Goal: Information Seeking & Learning: Check status

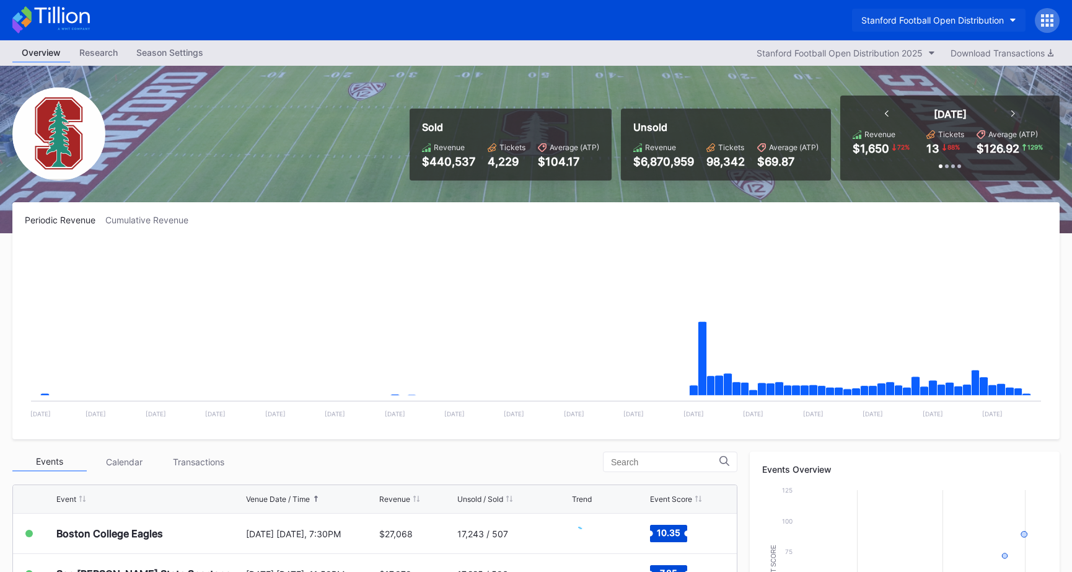
click at [1010, 20] on icon "button" at bounding box center [1013, 21] width 6 height 4
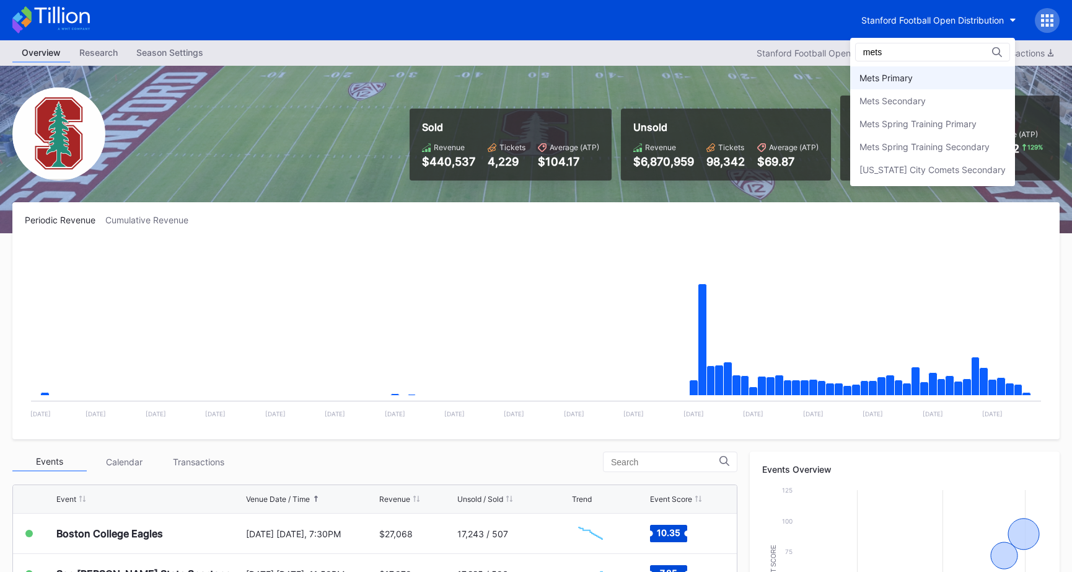
type input "mets"
click at [903, 79] on div "Mets Primary" at bounding box center [886, 78] width 53 height 11
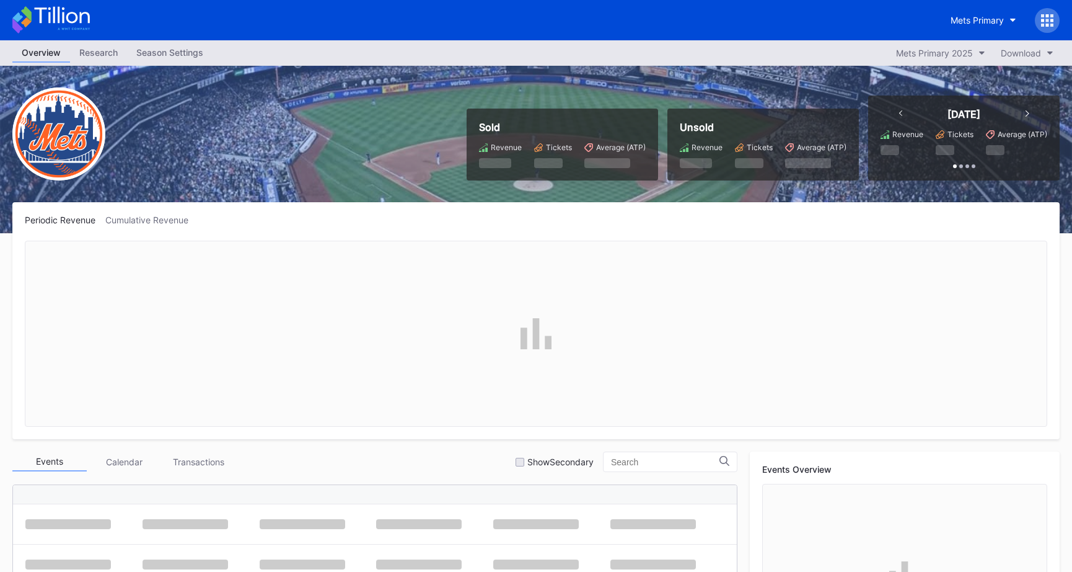
scroll to position [2740, 0]
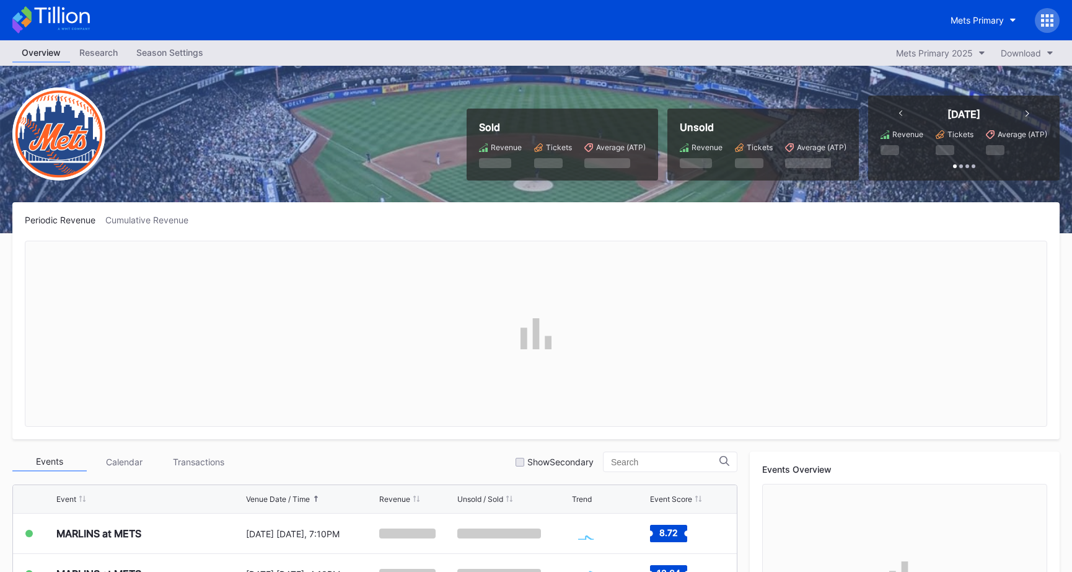
click at [1050, 12] on div at bounding box center [1047, 20] width 25 height 25
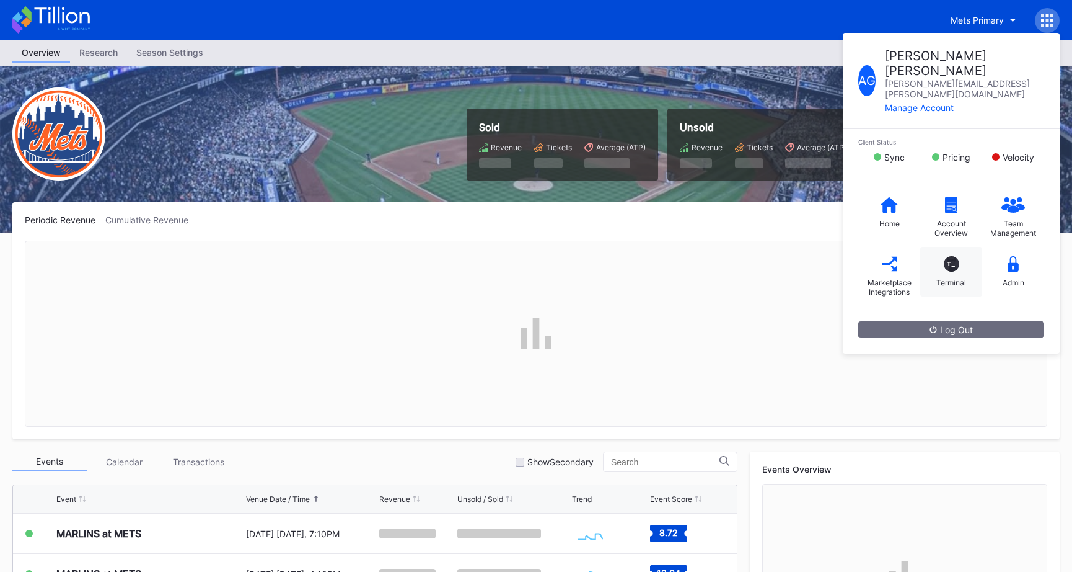
click at [947, 256] on div "T_" at bounding box center [951, 263] width 15 height 15
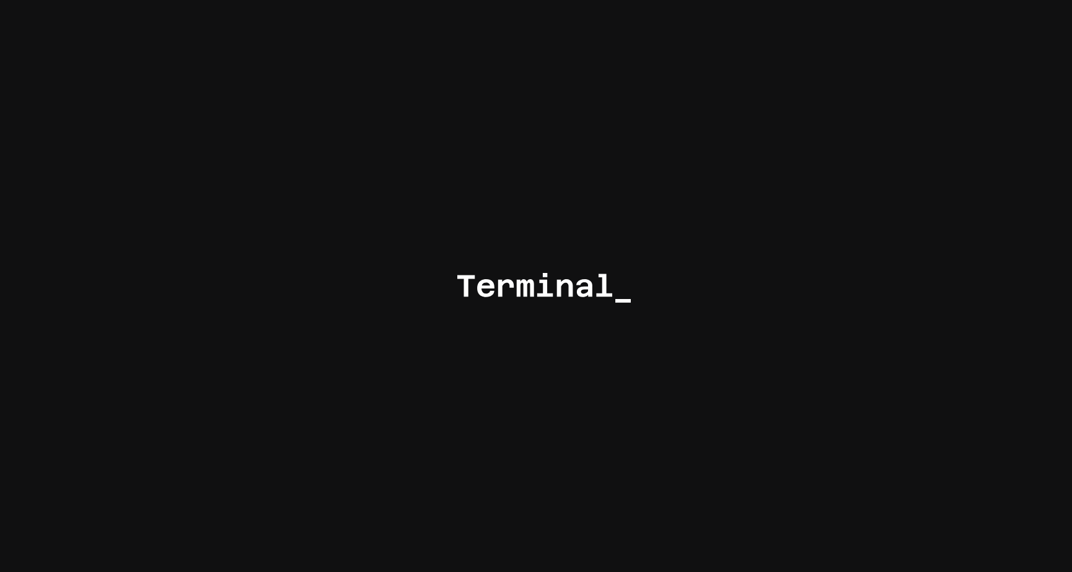
click at [485, 335] on div at bounding box center [536, 286] width 1072 height 572
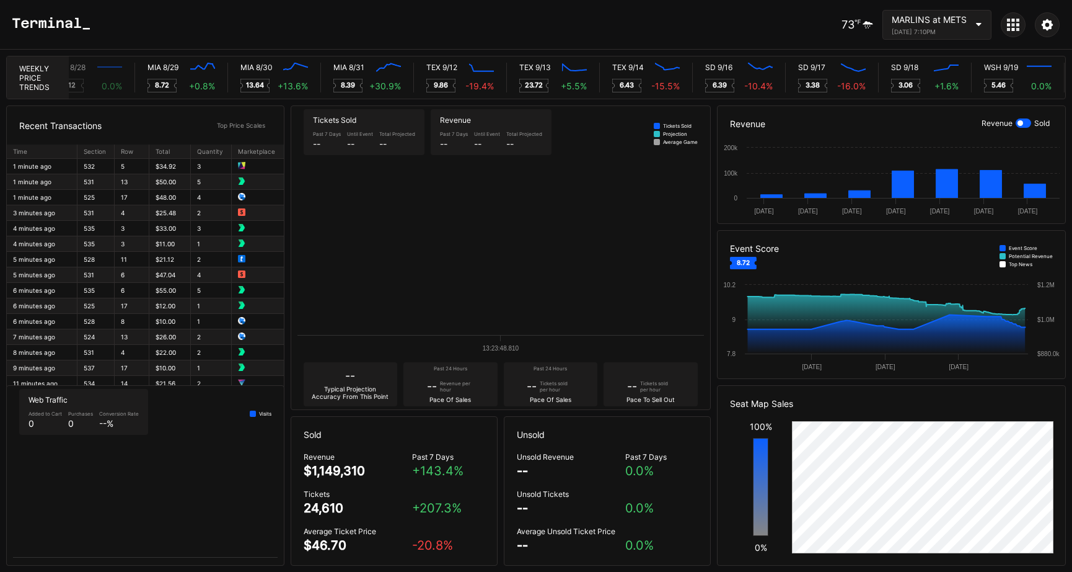
click at [641, 391] on div "Tickets sold per hour" at bounding box center [657, 386] width 34 height 12
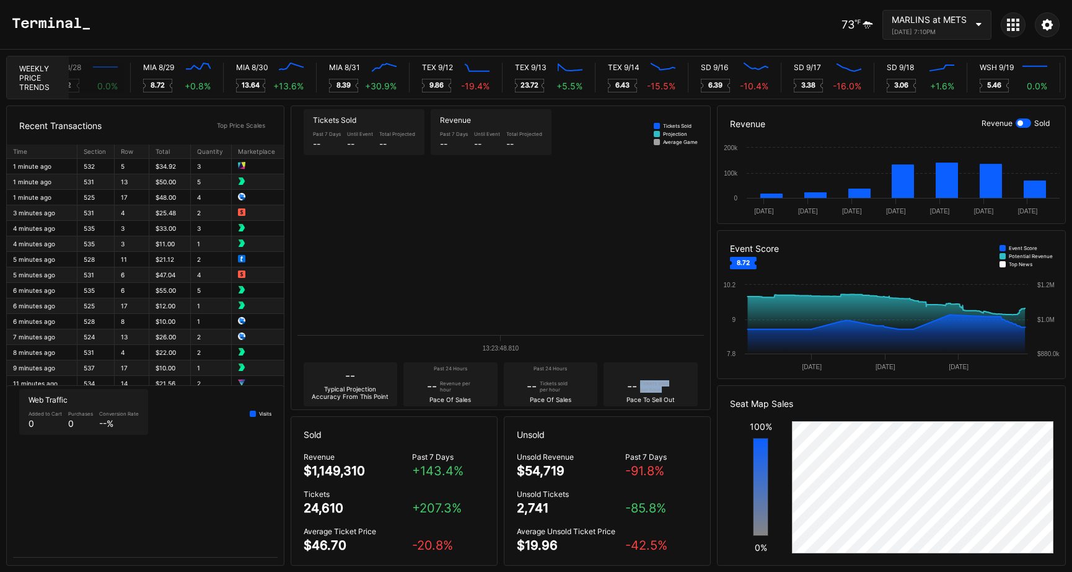
click at [641, 391] on div "Tickets sold per hour" at bounding box center [657, 386] width 34 height 12
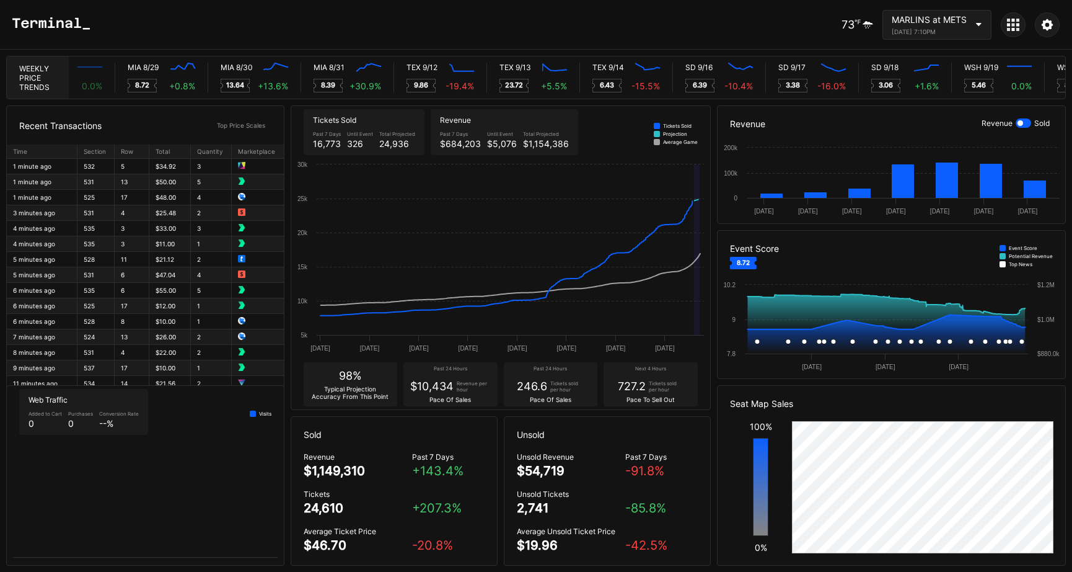
click at [645, 390] on div "727.2" at bounding box center [632, 385] width 28 height 13
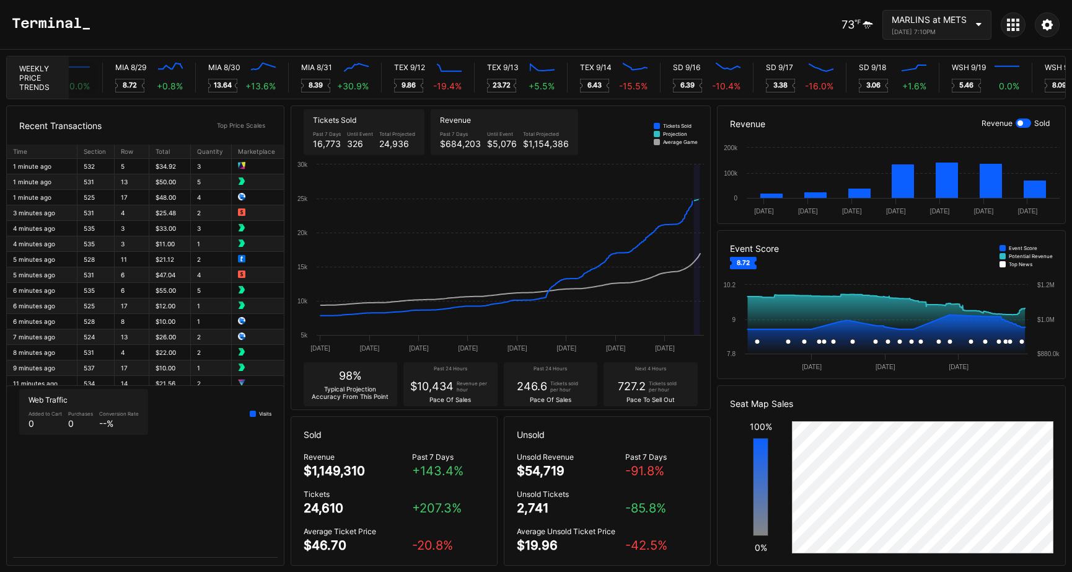
click at [648, 399] on div "Pace To Sell Out" at bounding box center [651, 399] width 48 height 7
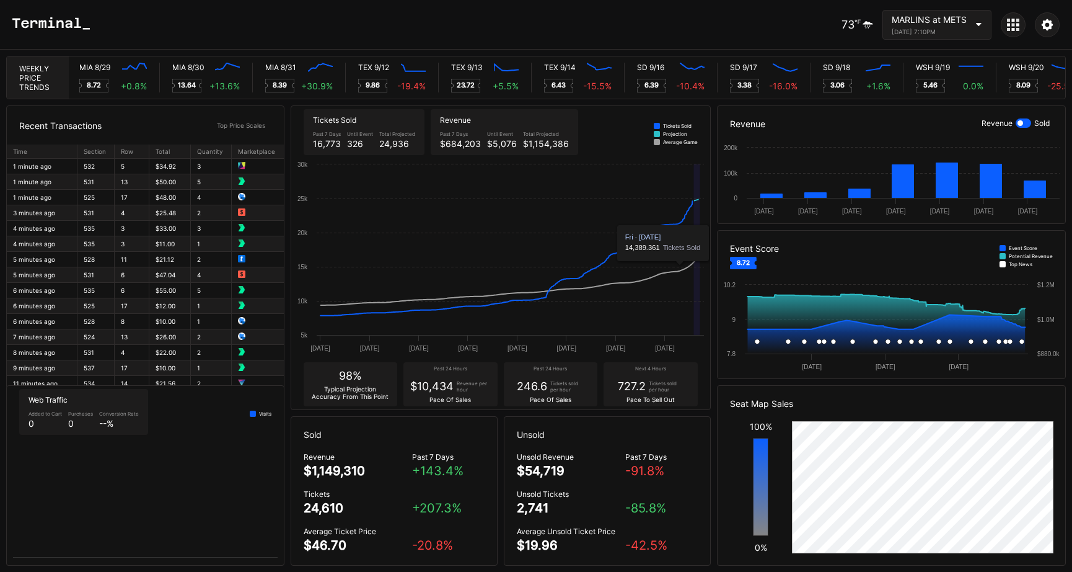
click at [678, 387] on div "Tickets sold per hour" at bounding box center [666, 386] width 34 height 12
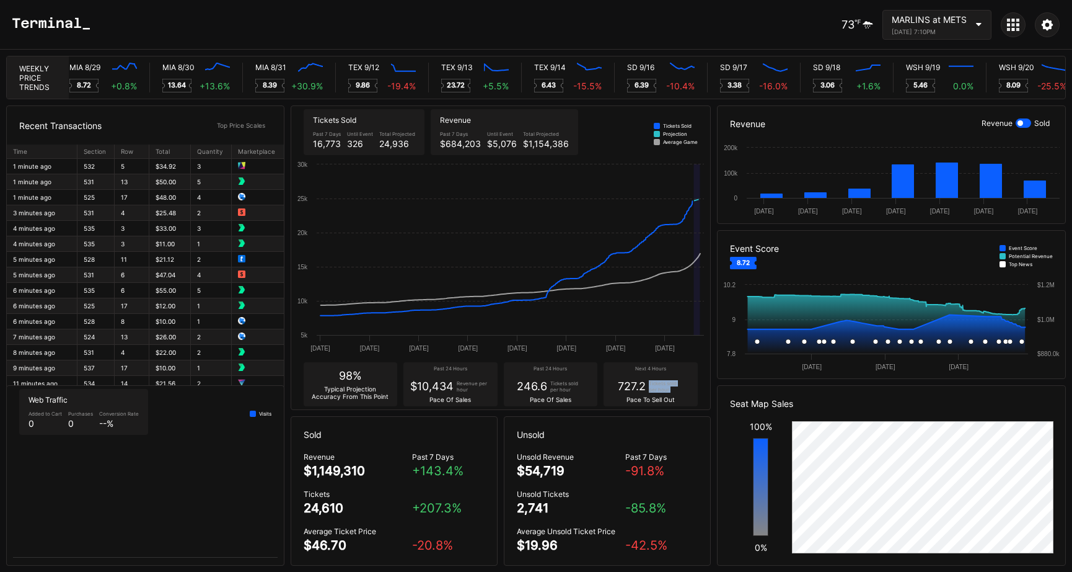
click at [678, 392] on div "Tickets sold per hour" at bounding box center [666, 386] width 34 height 12
click at [677, 391] on div "Tickets sold per hour" at bounding box center [666, 386] width 34 height 12
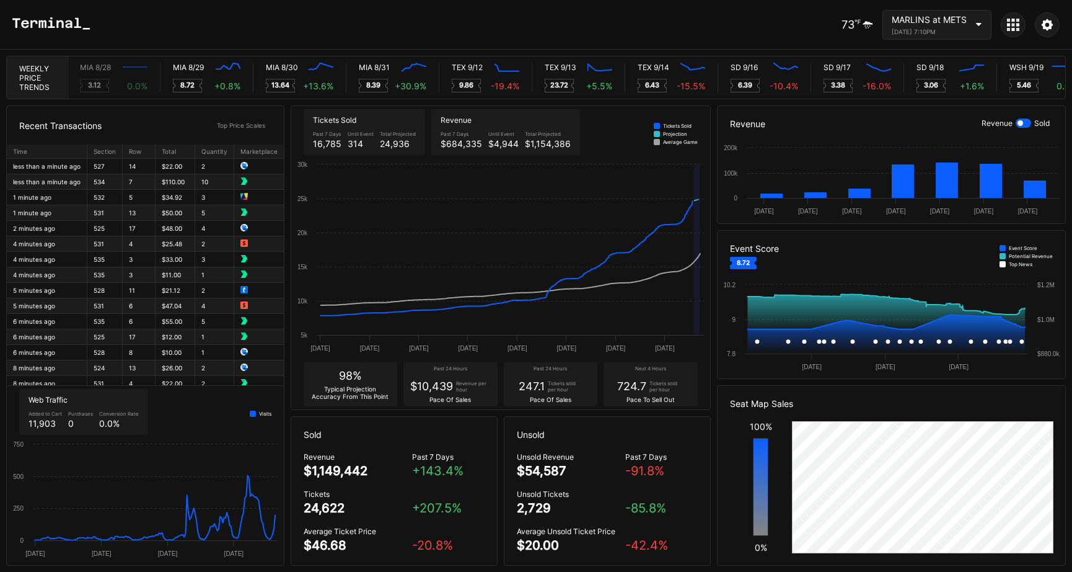
click at [549, 392] on div "Tickets sold per hour" at bounding box center [565, 386] width 34 height 12
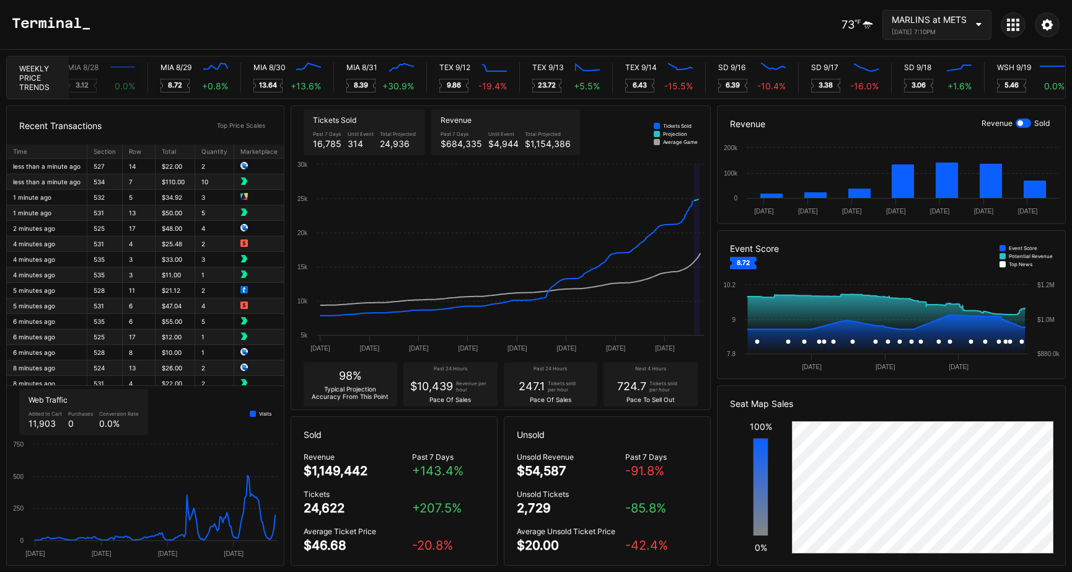
click at [577, 385] on div "Tickets sold per hour" at bounding box center [565, 386] width 34 height 12
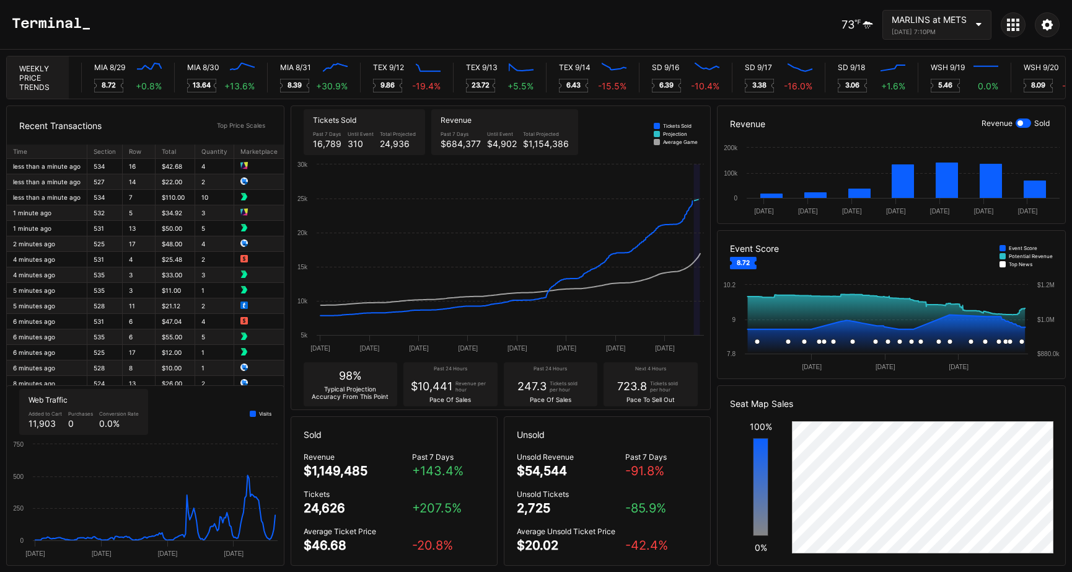
click at [542, 391] on div "247.3" at bounding box center [532, 385] width 29 height 13
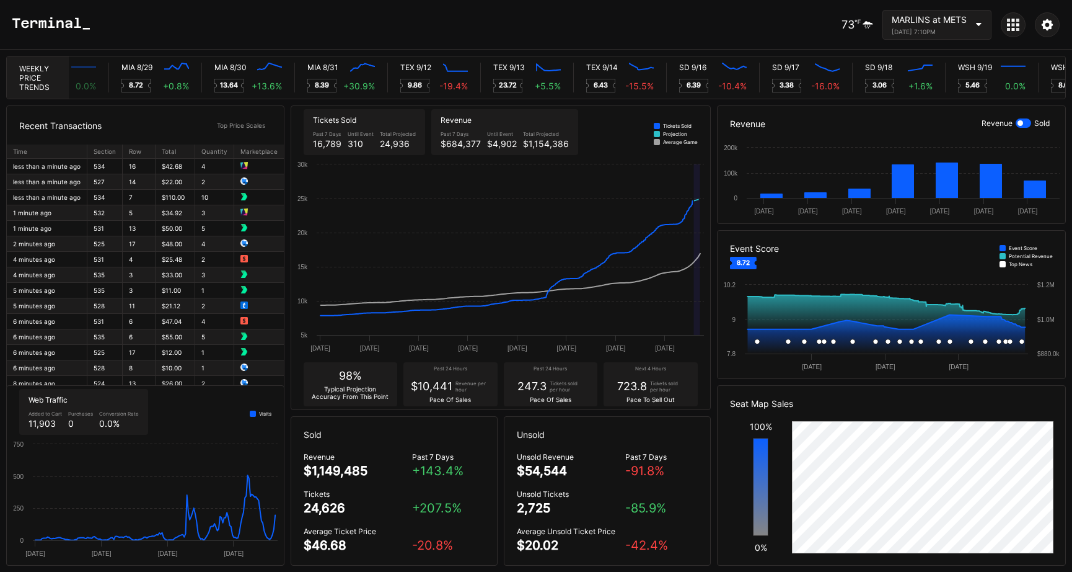
click at [133, 168] on td "16" at bounding box center [139, 166] width 33 height 15
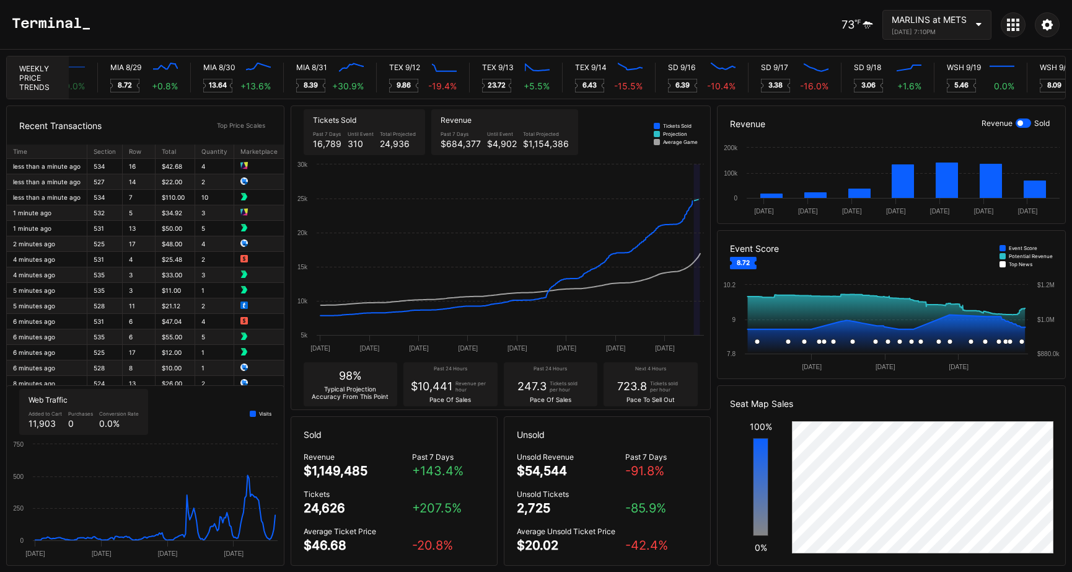
click at [99, 167] on td "534" at bounding box center [104, 166] width 35 height 15
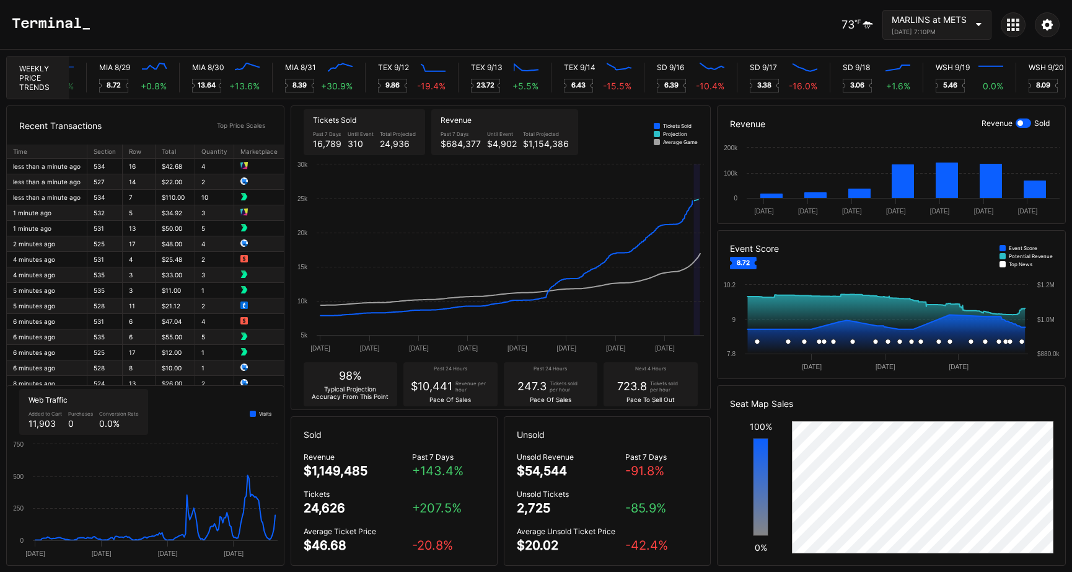
click at [62, 169] on td "less than a minute ago" at bounding box center [47, 166] width 81 height 15
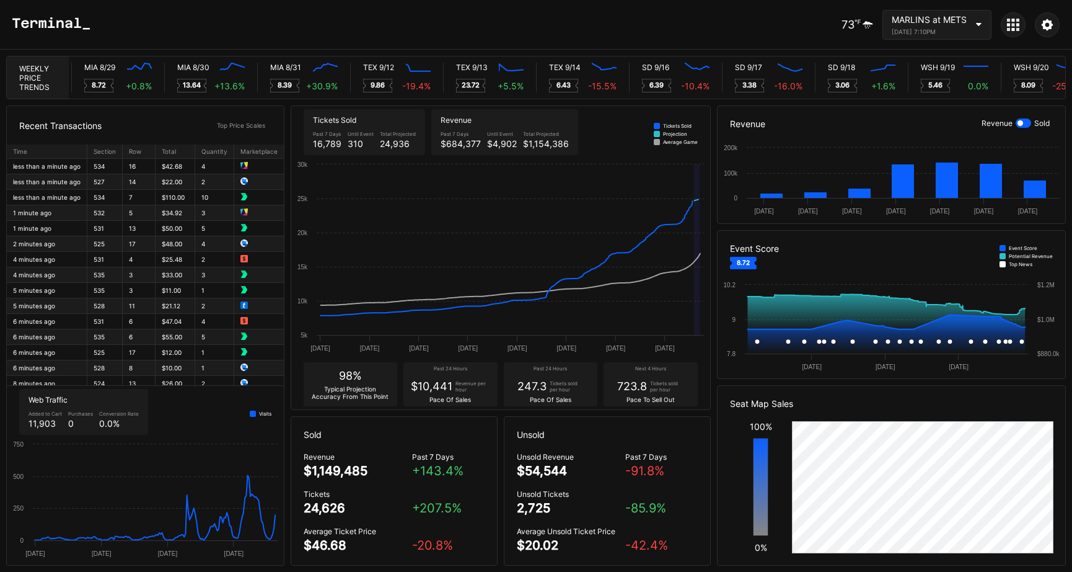
click at [59, 174] on td "less than a minute ago" at bounding box center [47, 181] width 81 height 15
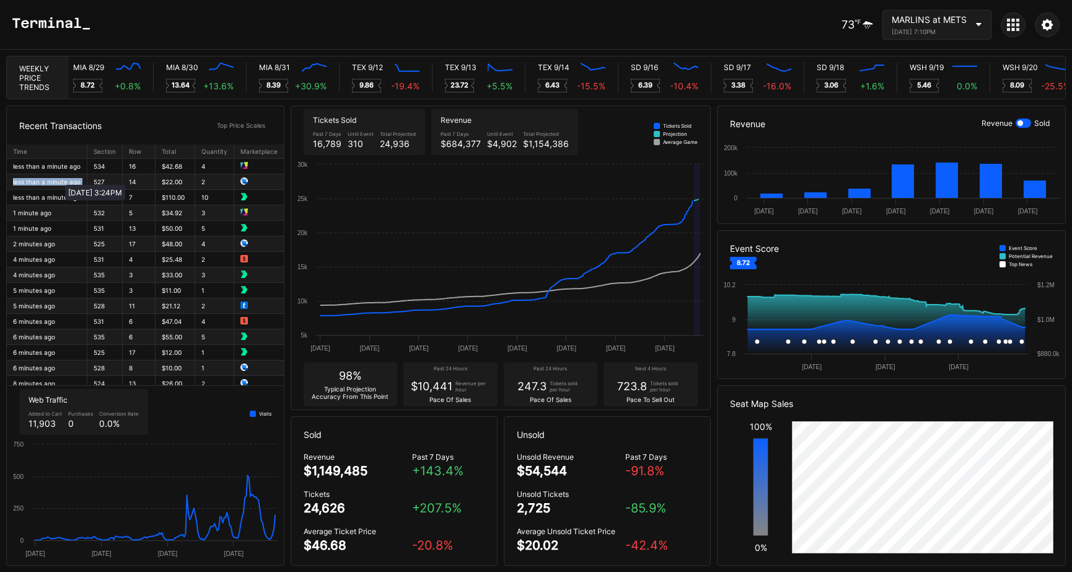
click at [59, 179] on div "less than a minute ago" at bounding box center [47, 181] width 68 height 7
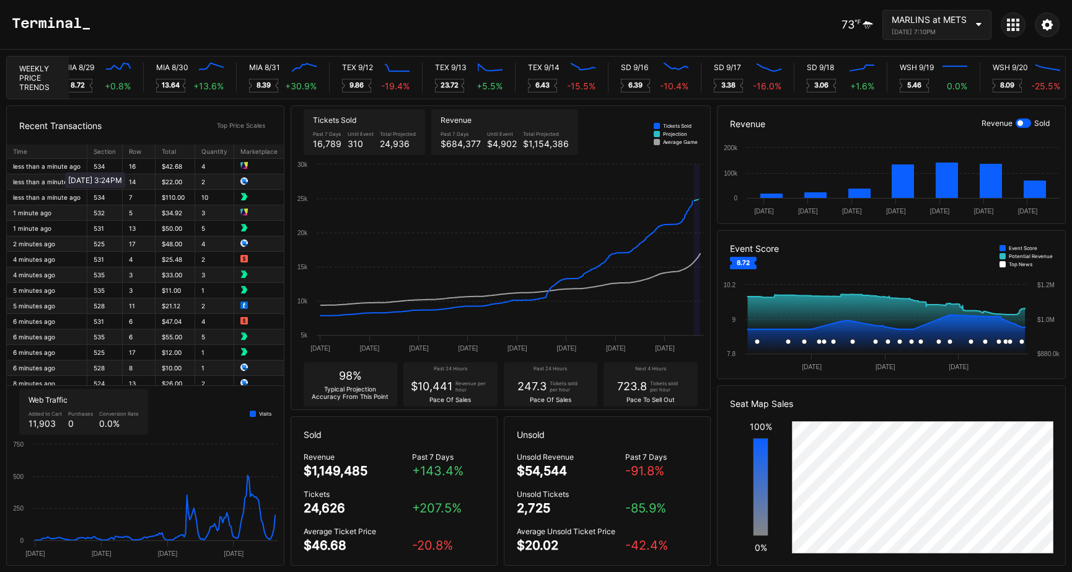
click at [59, 165] on div "less than a minute ago" at bounding box center [47, 165] width 68 height 7
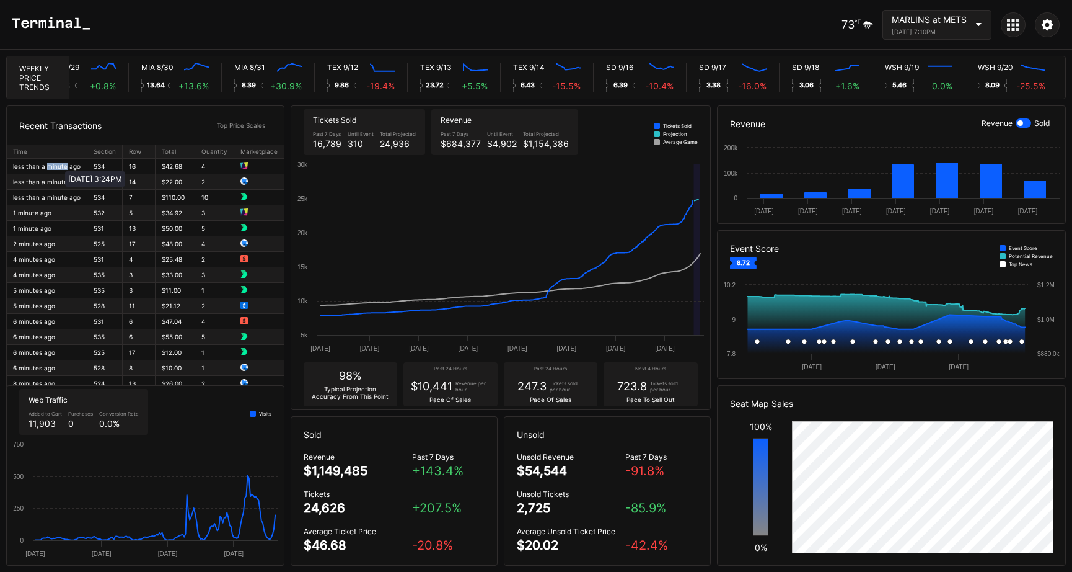
click at [59, 165] on div "less than a minute ago" at bounding box center [47, 165] width 68 height 7
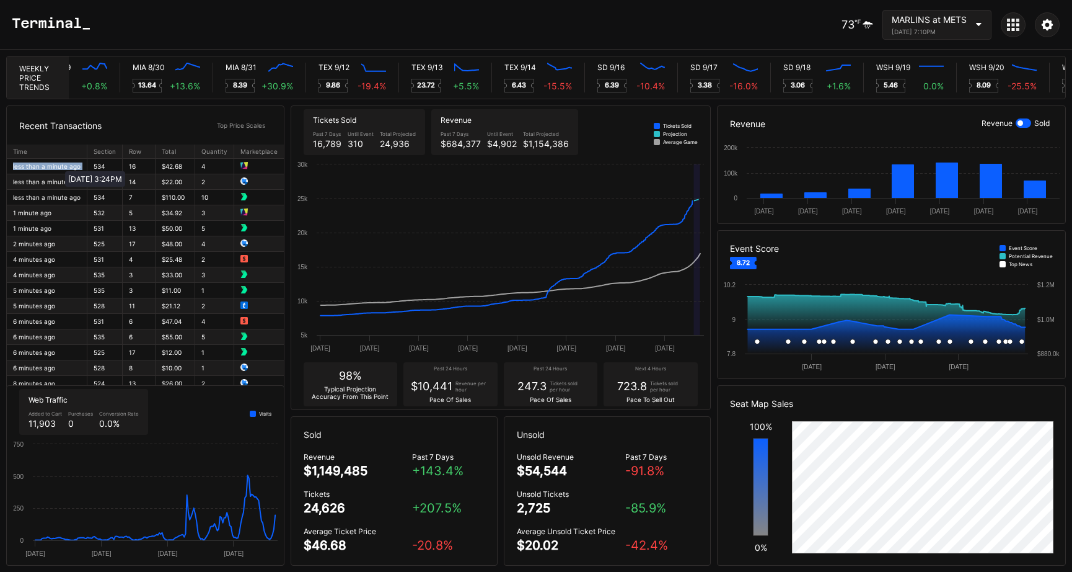
click at [59, 165] on div "less than a minute ago" at bounding box center [47, 165] width 68 height 7
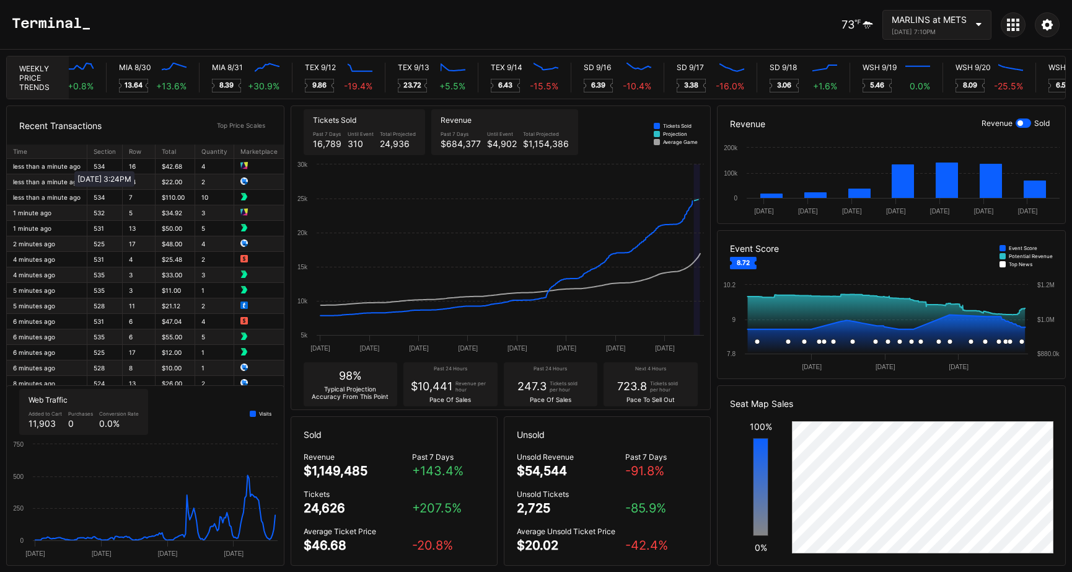
click at [68, 165] on div "less than a minute ago" at bounding box center [47, 165] width 68 height 7
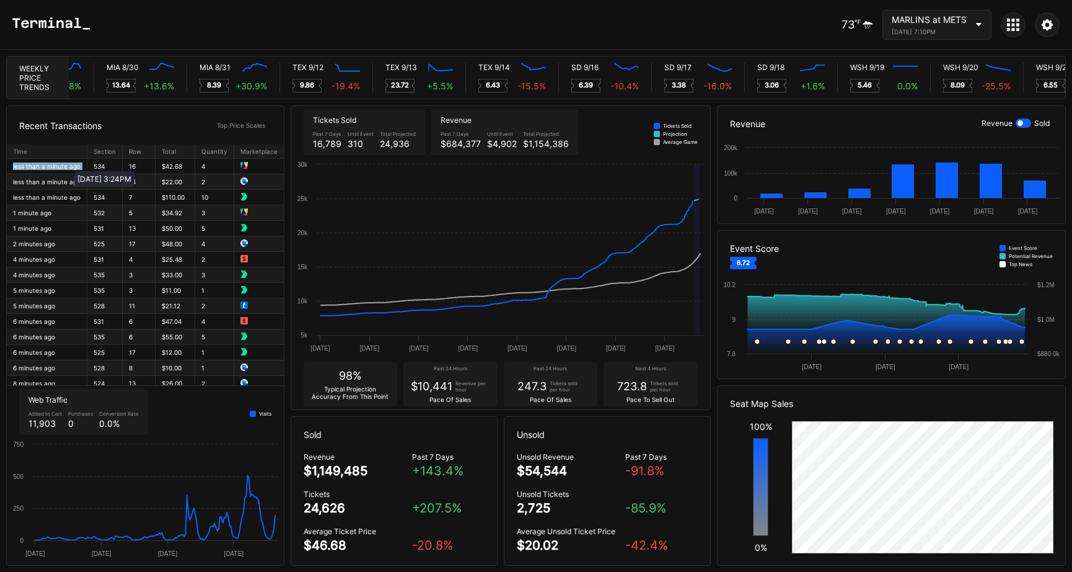
click at [66, 166] on div "less than a minute ago" at bounding box center [47, 165] width 68 height 7
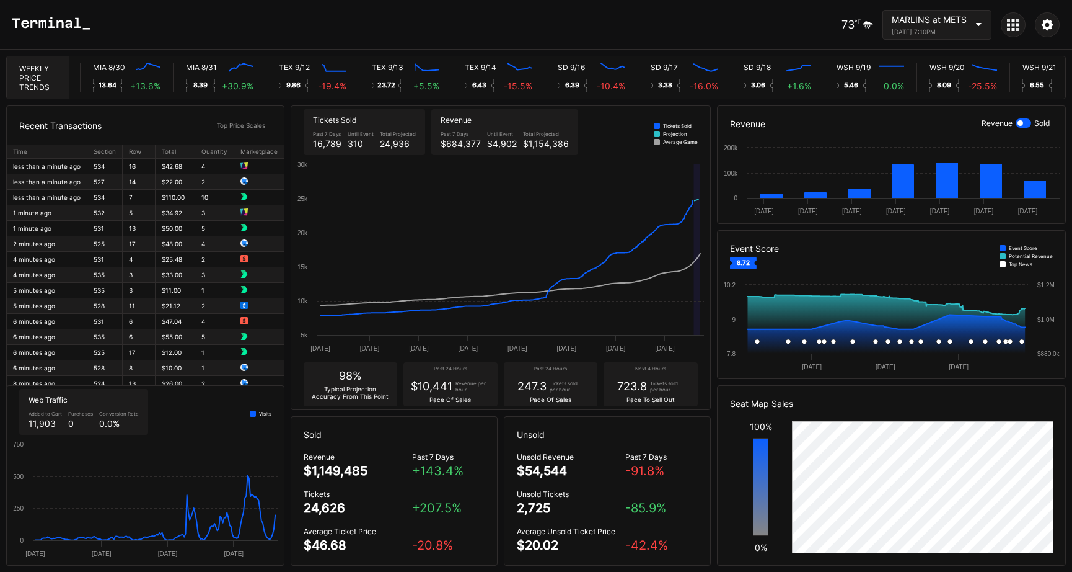
click at [179, 159] on td "$42.68" at bounding box center [176, 166] width 40 height 15
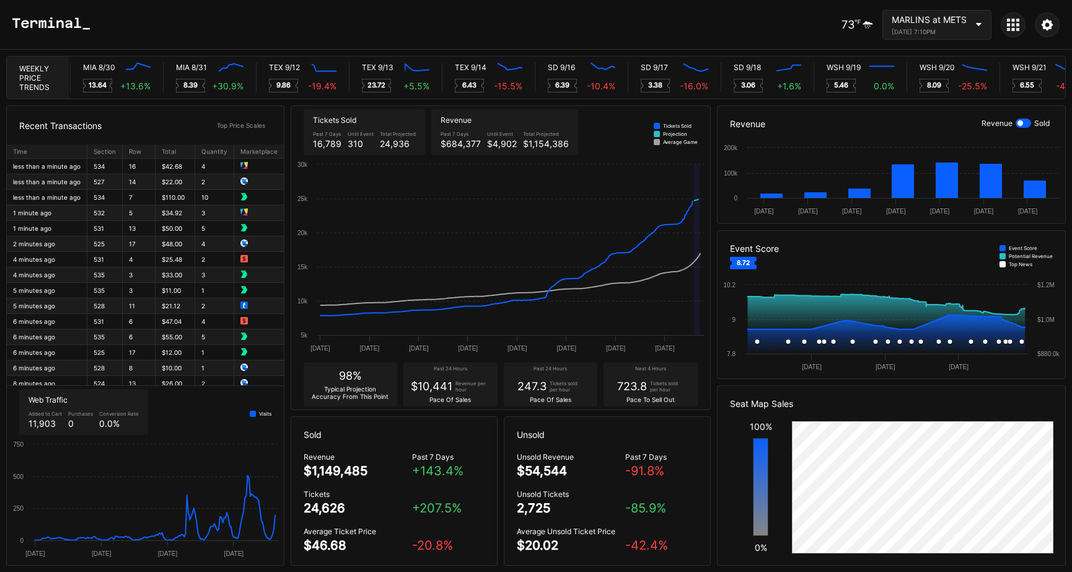
click at [179, 164] on td "$42.68" at bounding box center [176, 166] width 40 height 15
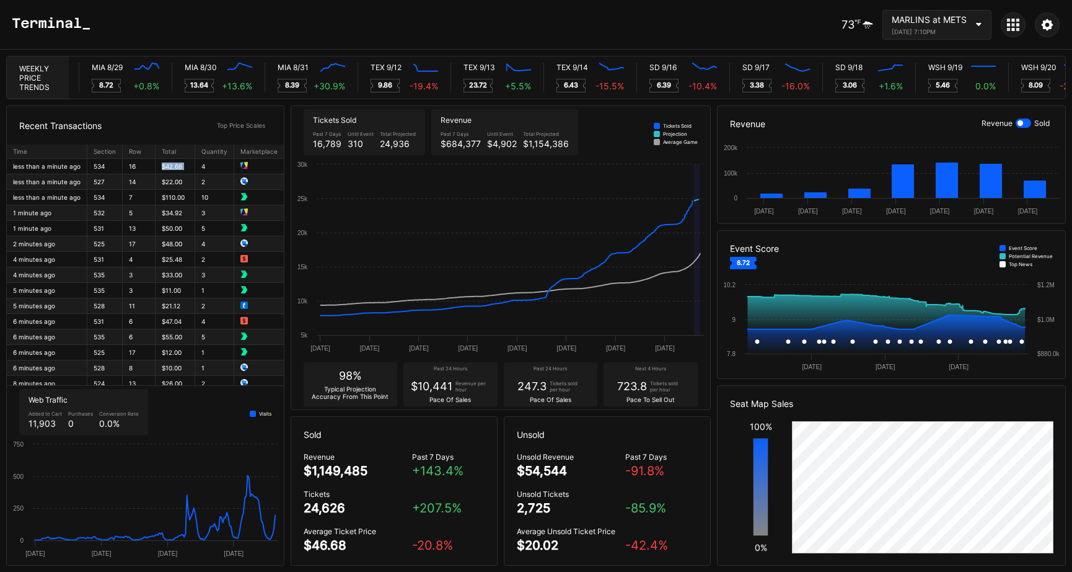
click at [106, 178] on td "527" at bounding box center [104, 181] width 35 height 15
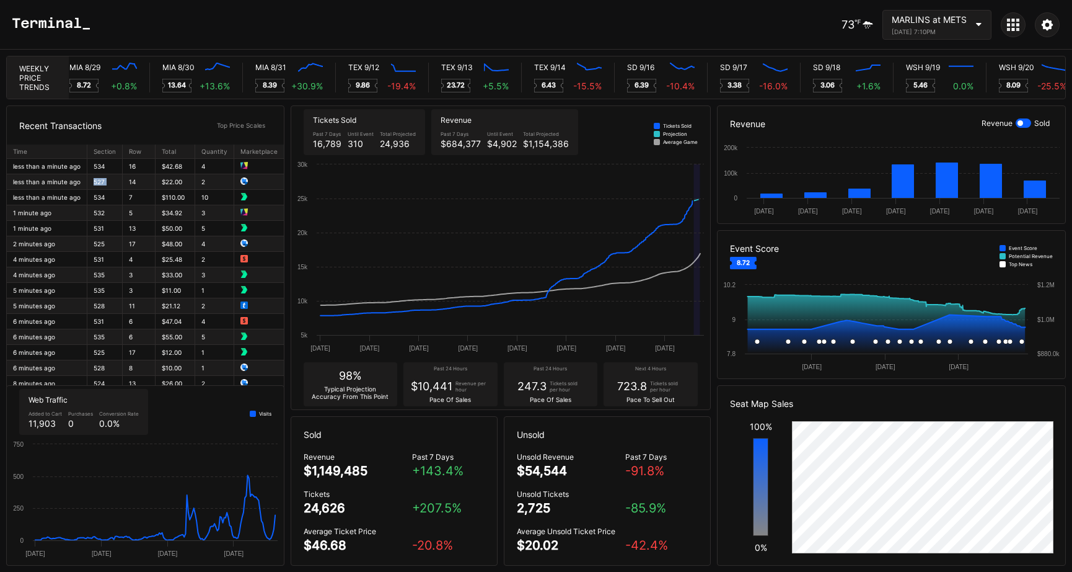
click at [113, 174] on td "527" at bounding box center [104, 181] width 35 height 15
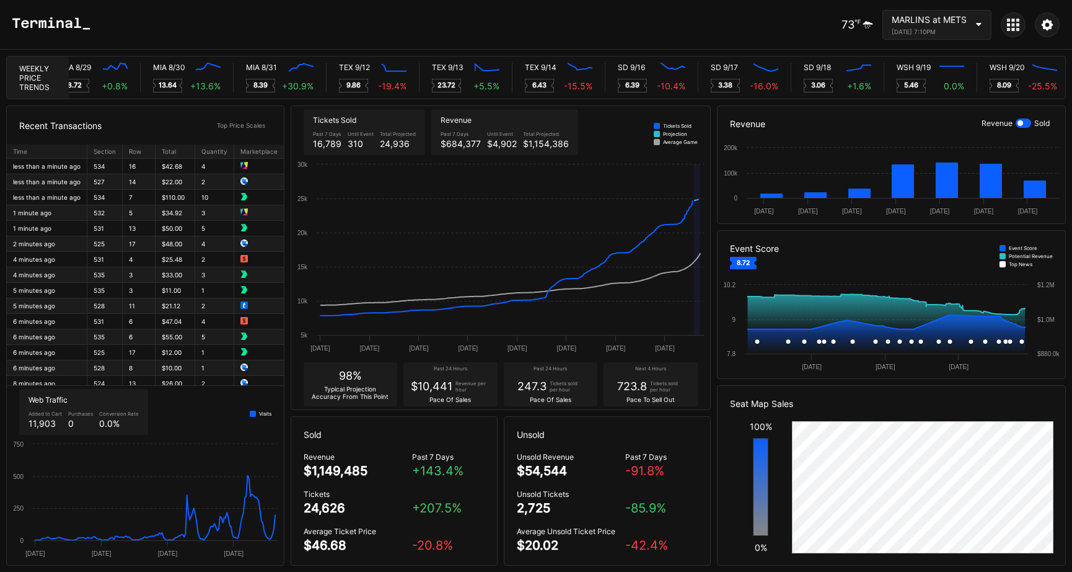
click at [104, 169] on td "534" at bounding box center [104, 166] width 35 height 15
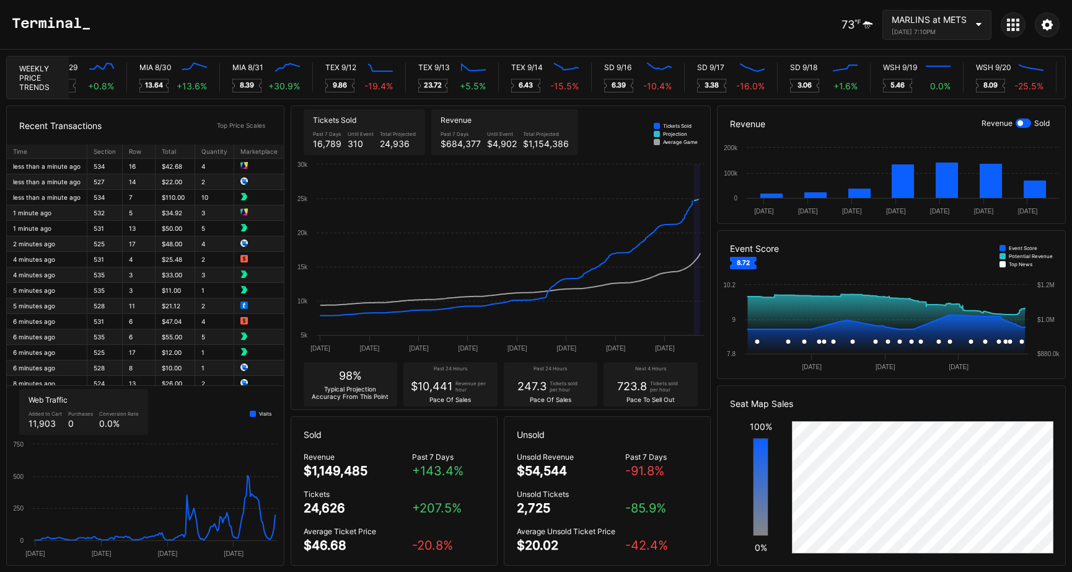
click at [104, 167] on td "534" at bounding box center [104, 166] width 35 height 15
click at [239, 247] on td at bounding box center [259, 243] width 50 height 15
click at [1051, 23] on icon at bounding box center [1047, 24] width 11 height 11
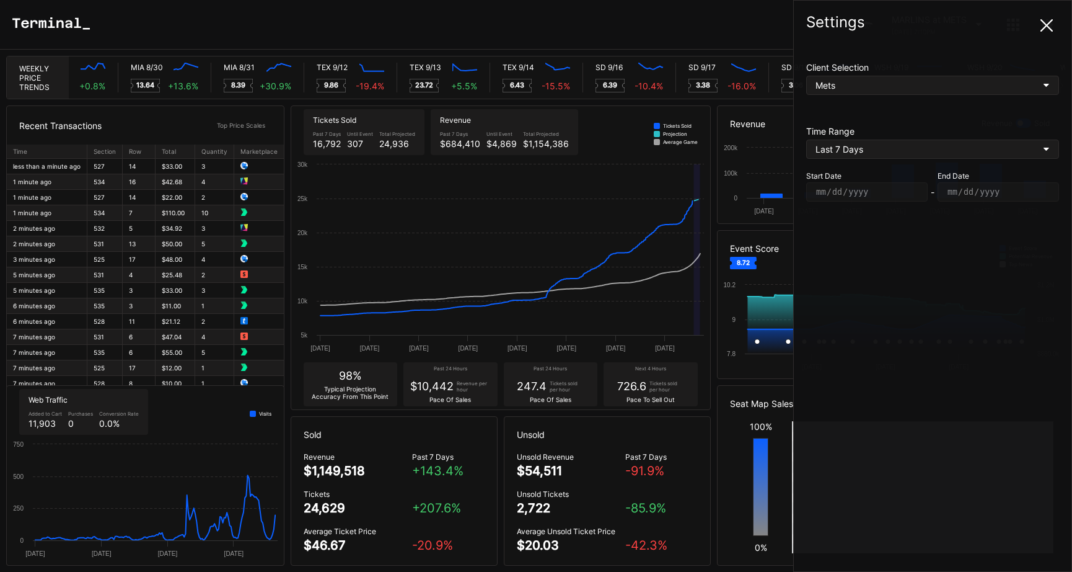
click at [870, 146] on div "Last 7 Days" at bounding box center [909, 149] width 186 height 11
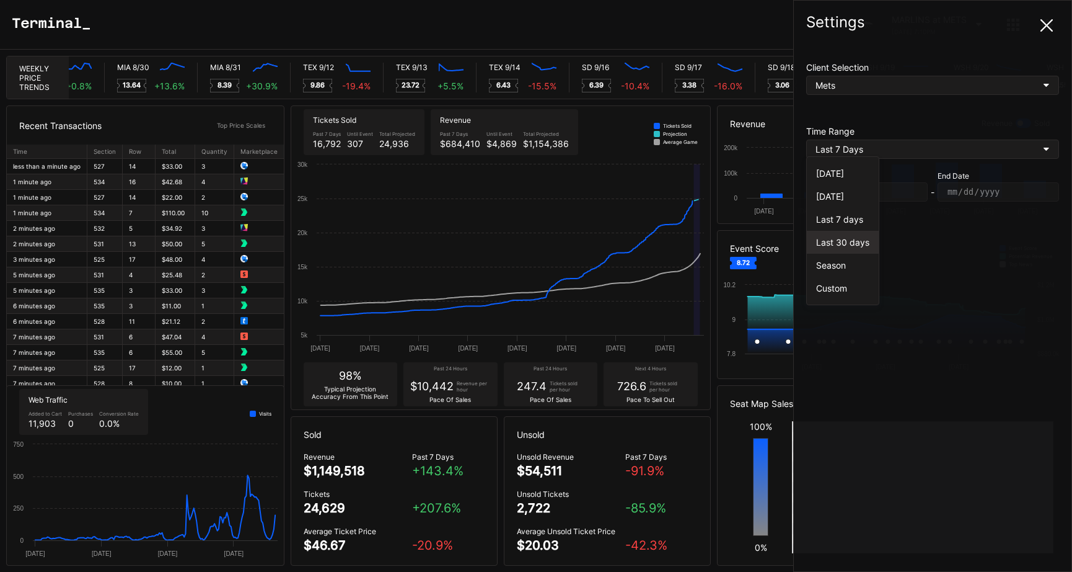
click at [841, 239] on div "Last 30 days" at bounding box center [842, 242] width 53 height 11
type input "[DATE]"
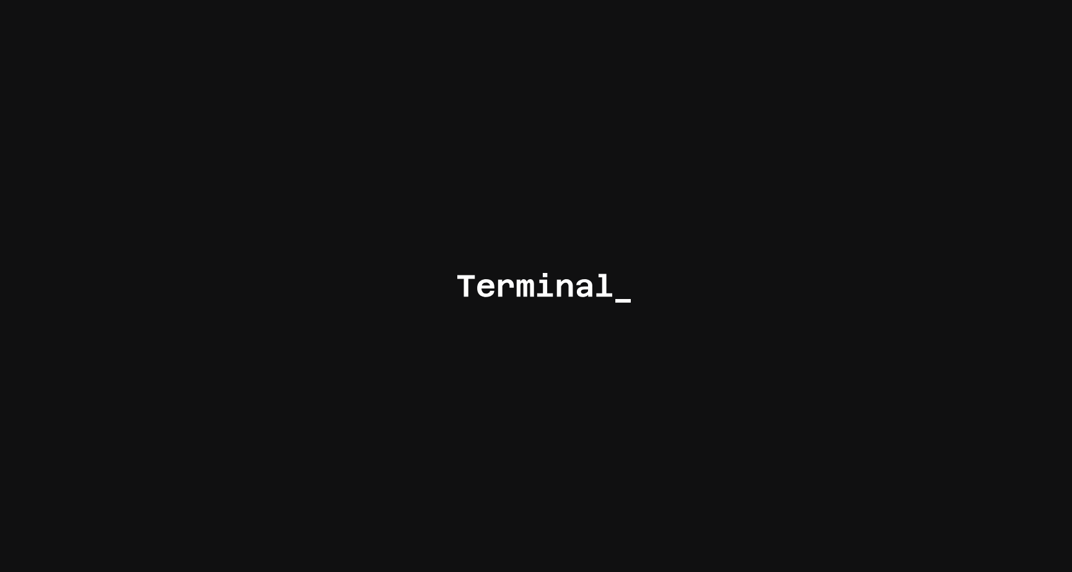
scroll to position [0, 6382]
click at [601, 239] on div at bounding box center [536, 286] width 1072 height 572
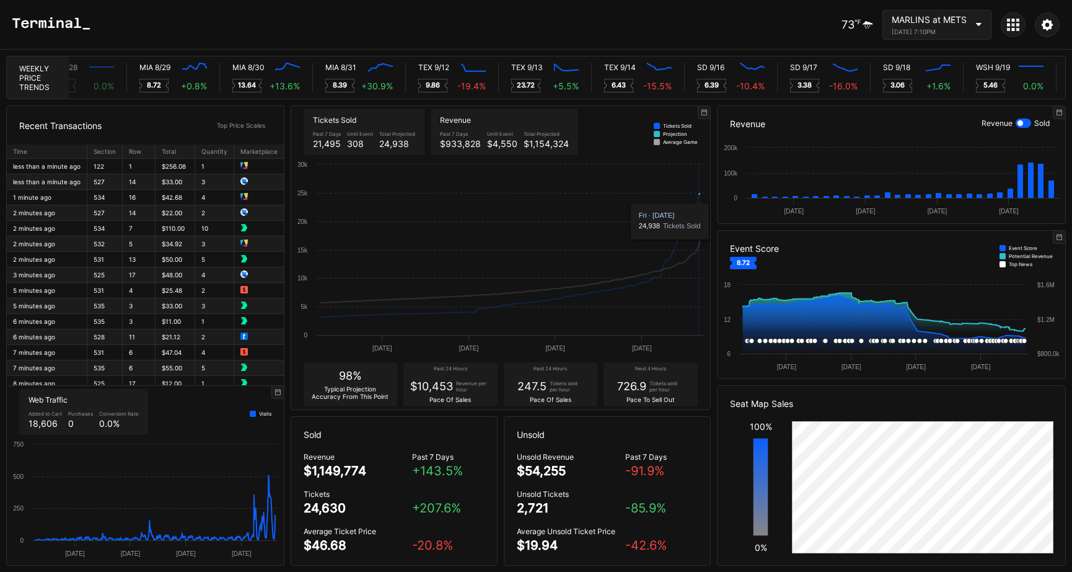
scroll to position [0, 6268]
